Goal: Navigation & Orientation: Find specific page/section

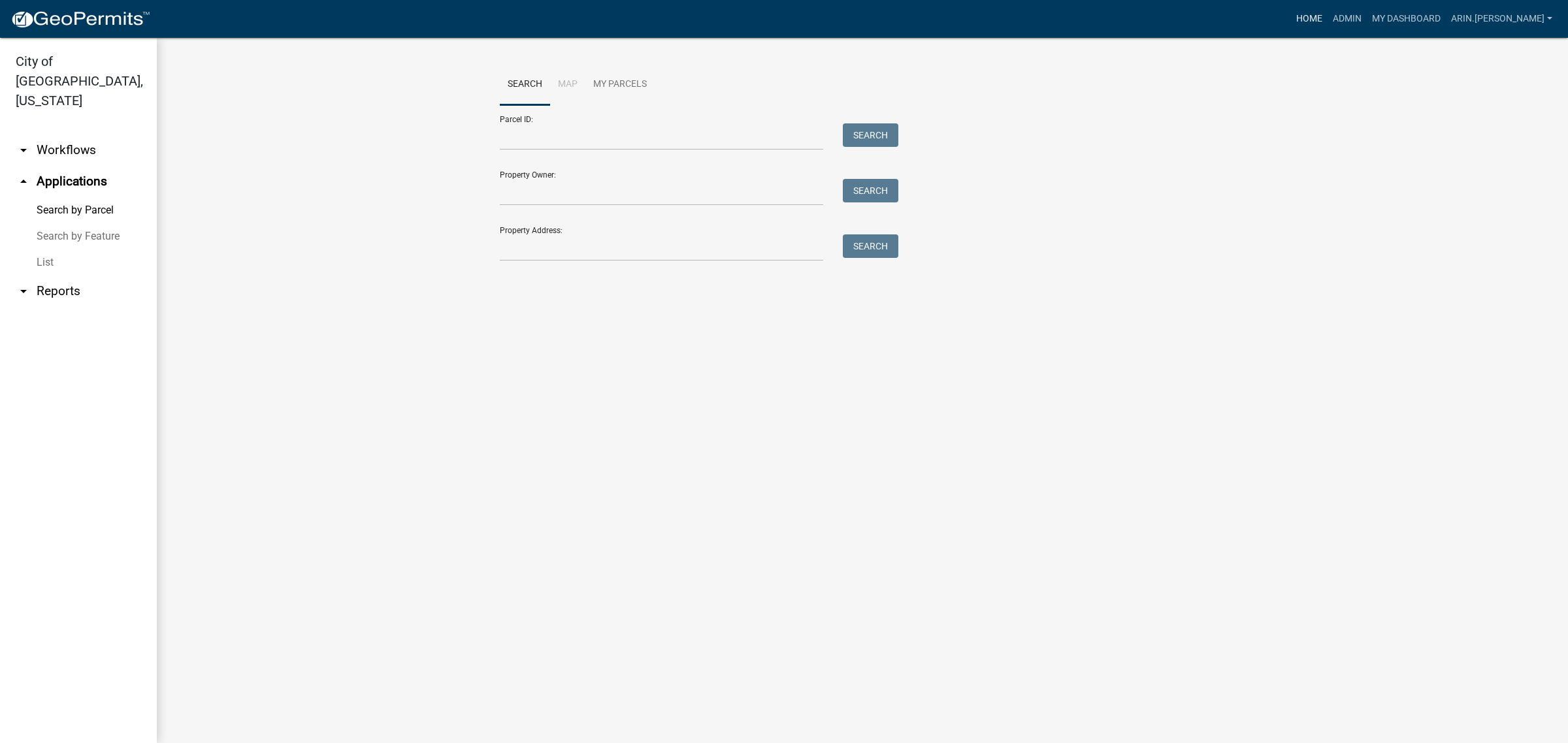
click at [1327, 17] on link "Home" at bounding box center [1309, 18] width 37 height 25
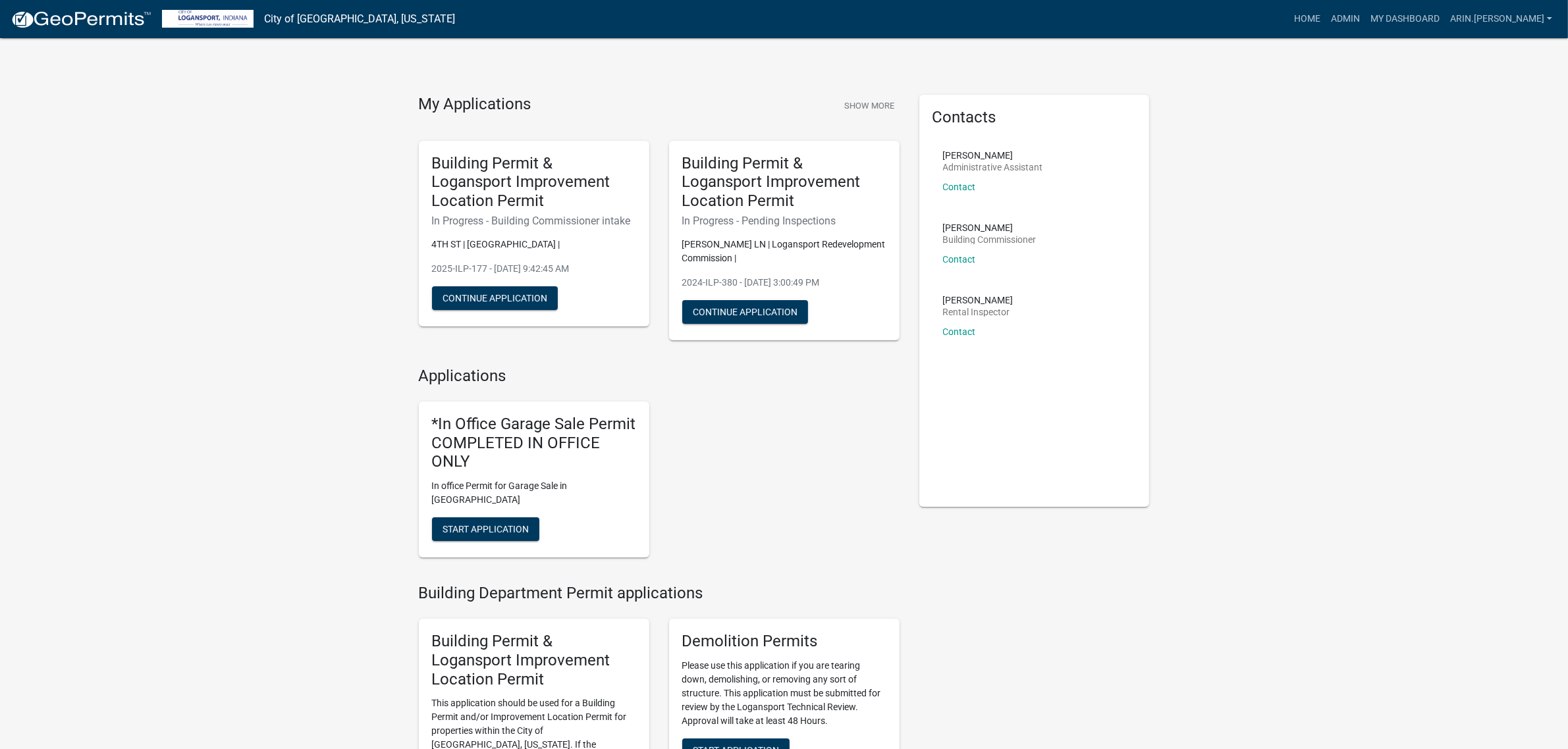
click at [60, 24] on img at bounding box center [81, 19] width 141 height 19
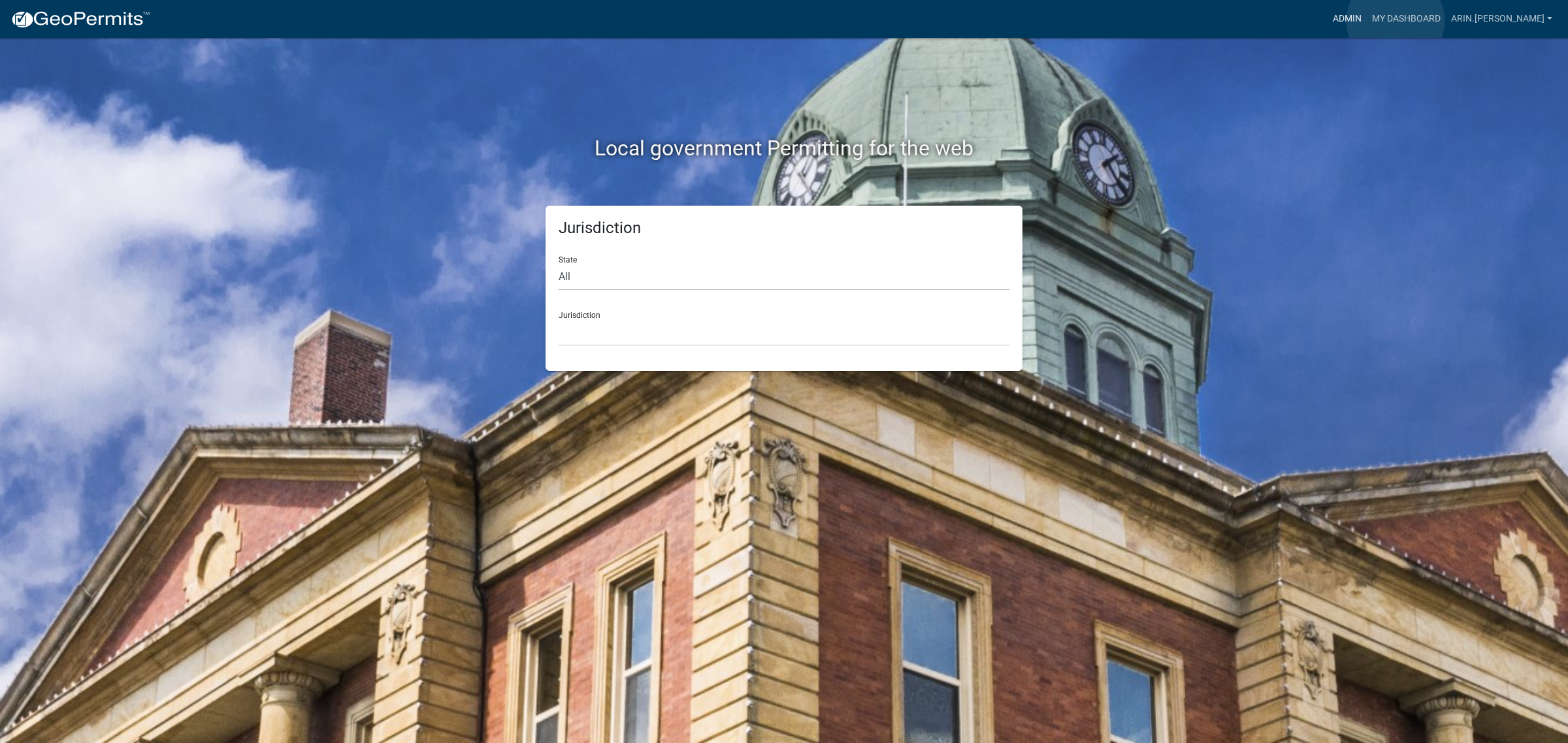
click at [1367, 21] on link "Admin" at bounding box center [1346, 18] width 40 height 25
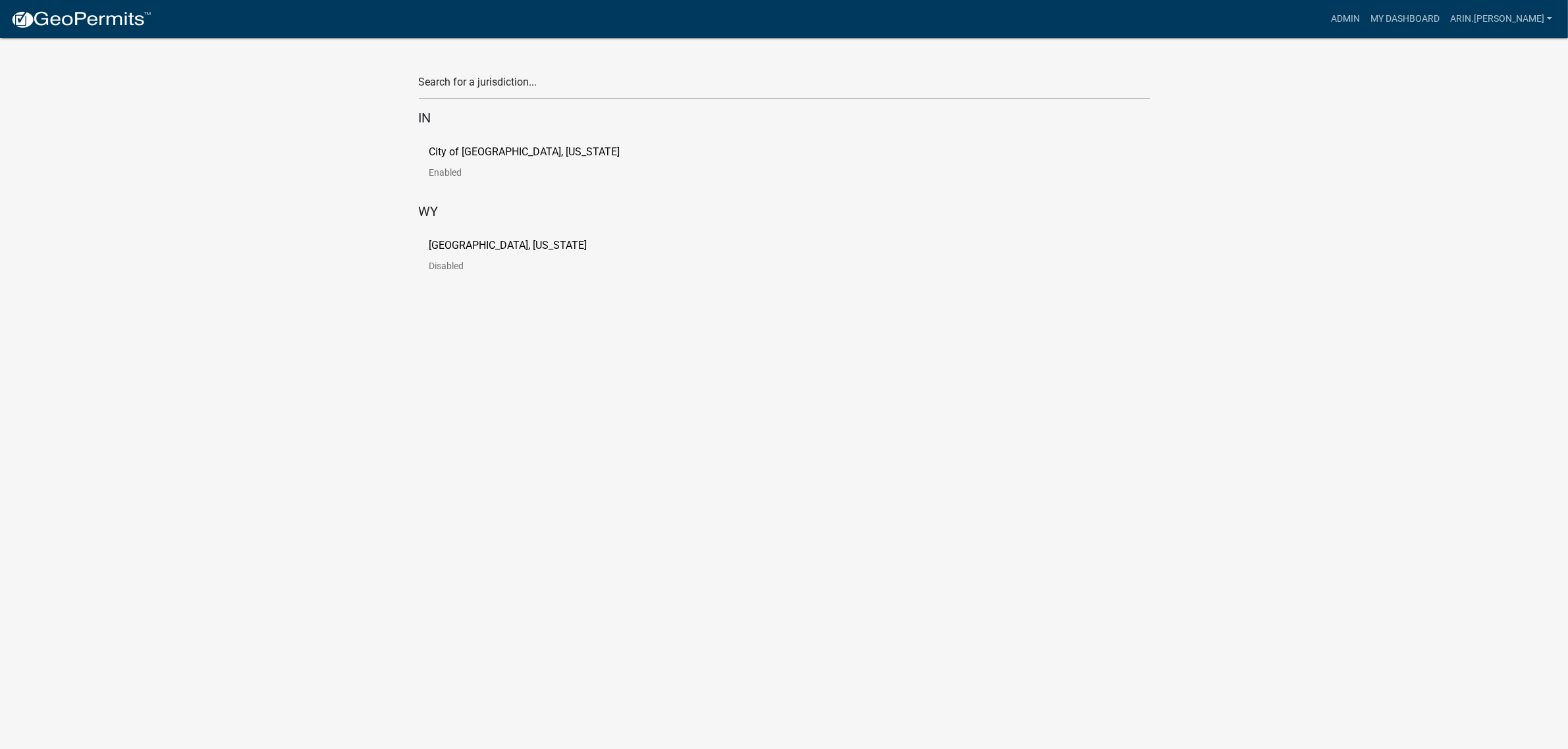
click at [524, 156] on p "City of [GEOGRAPHIC_DATA], [US_STATE]" at bounding box center [525, 151] width 191 height 10
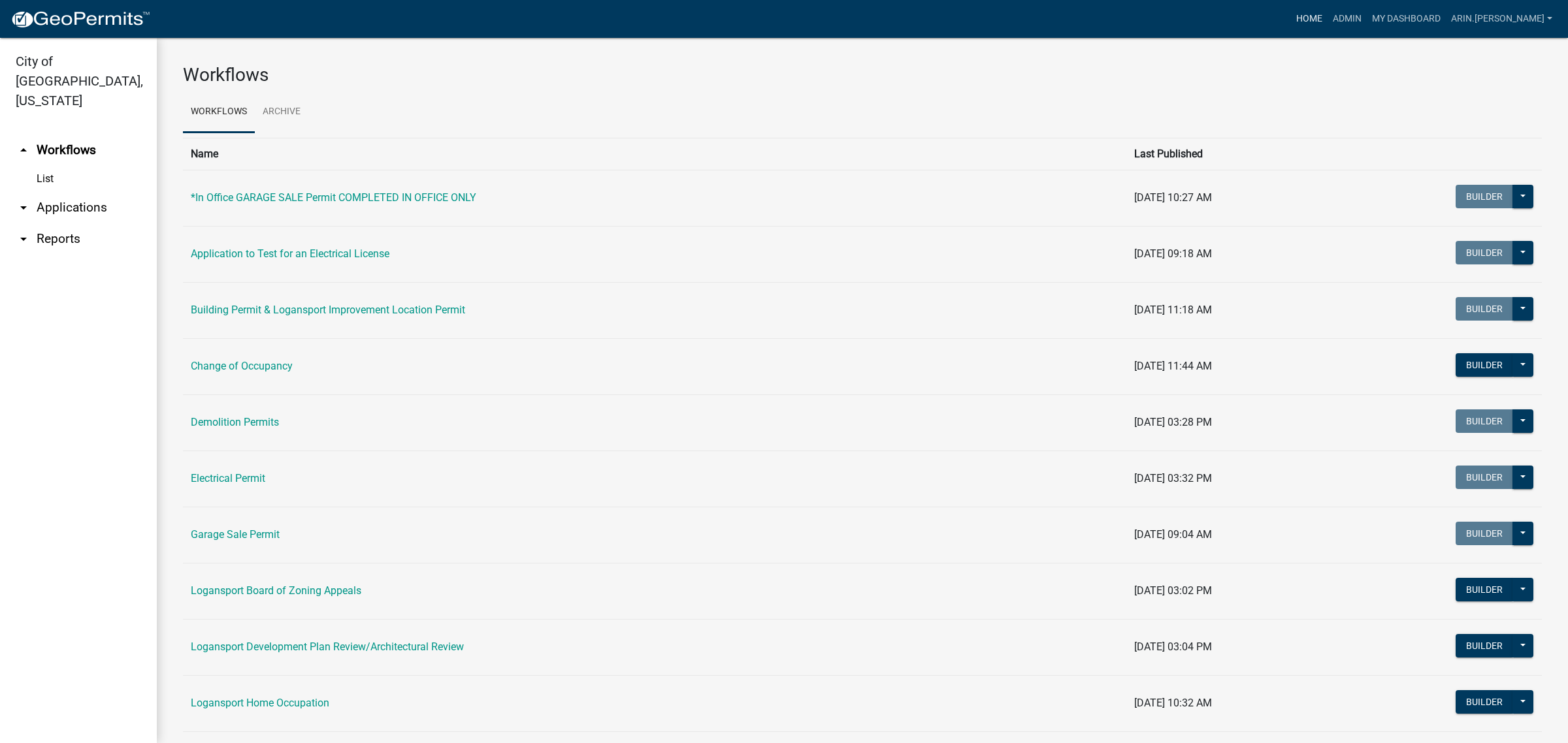
click at [1327, 17] on link "Home" at bounding box center [1309, 18] width 37 height 25
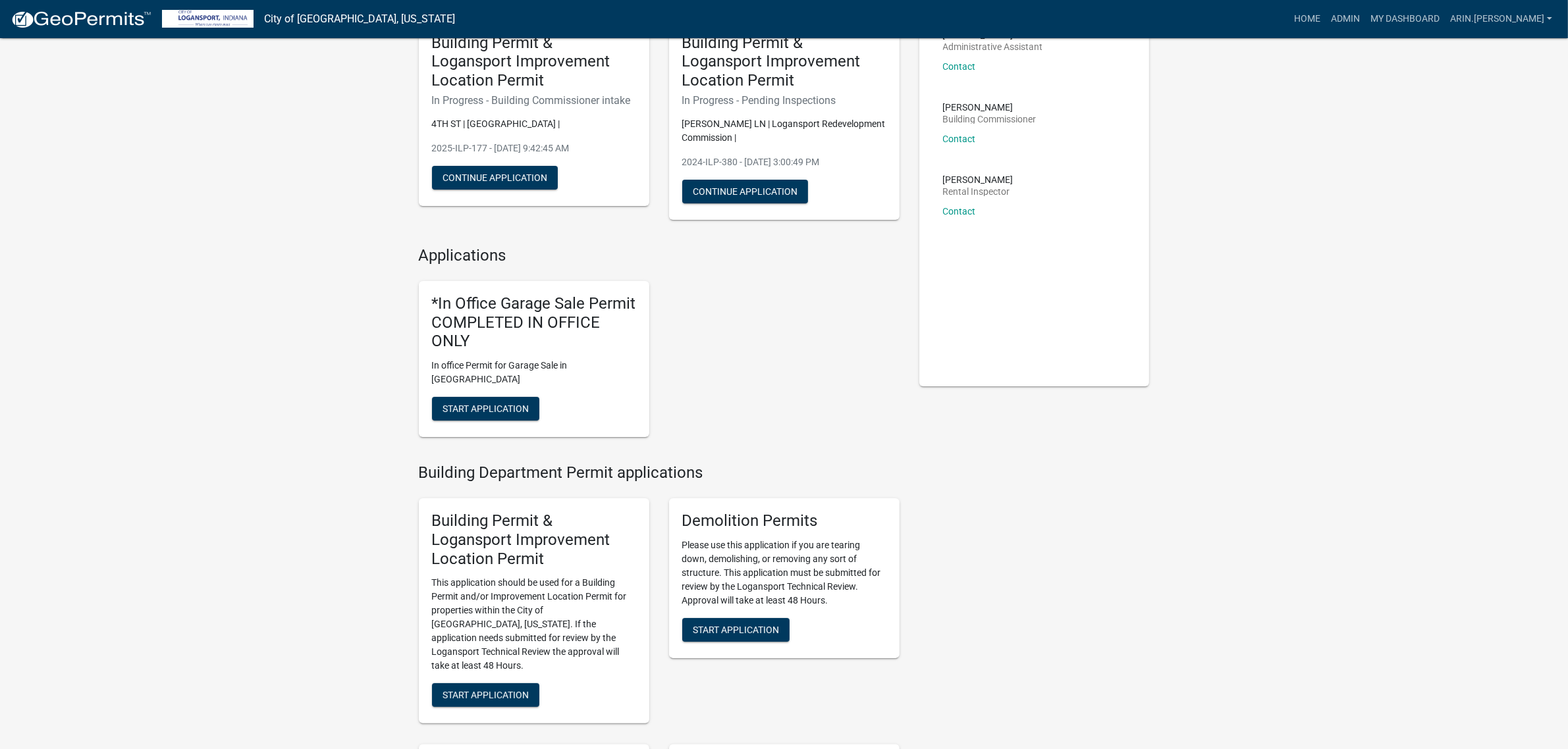
scroll to position [329, 0]
